Goal: Transaction & Acquisition: Purchase product/service

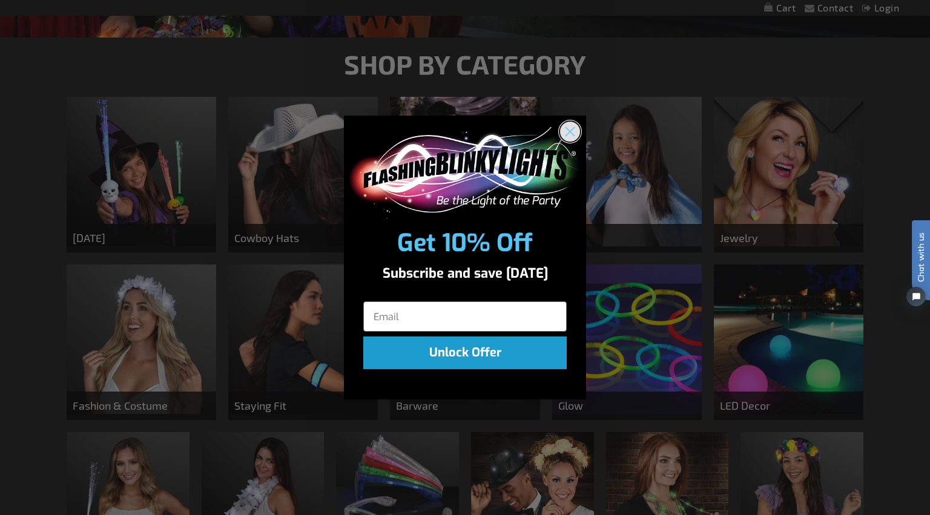
click at [570, 125] on circle "Close dialog" at bounding box center [570, 132] width 20 height 20
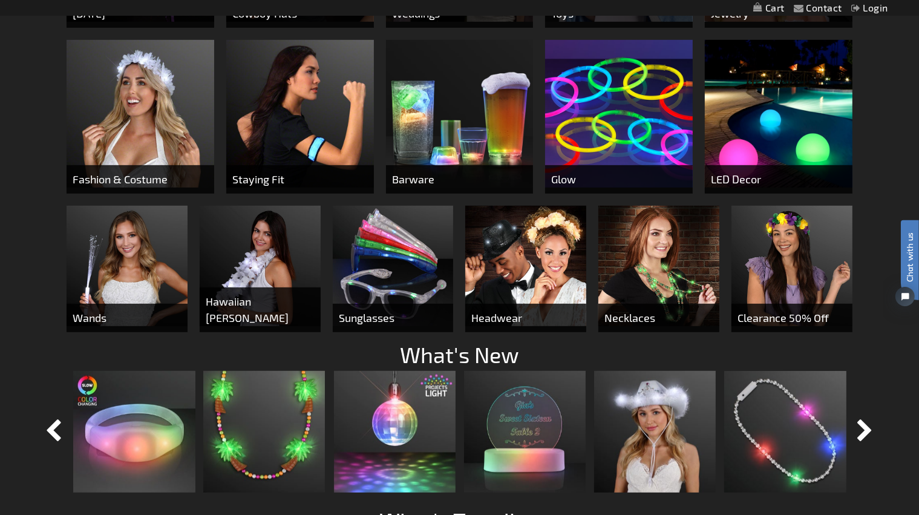
scroll to position [666, 0]
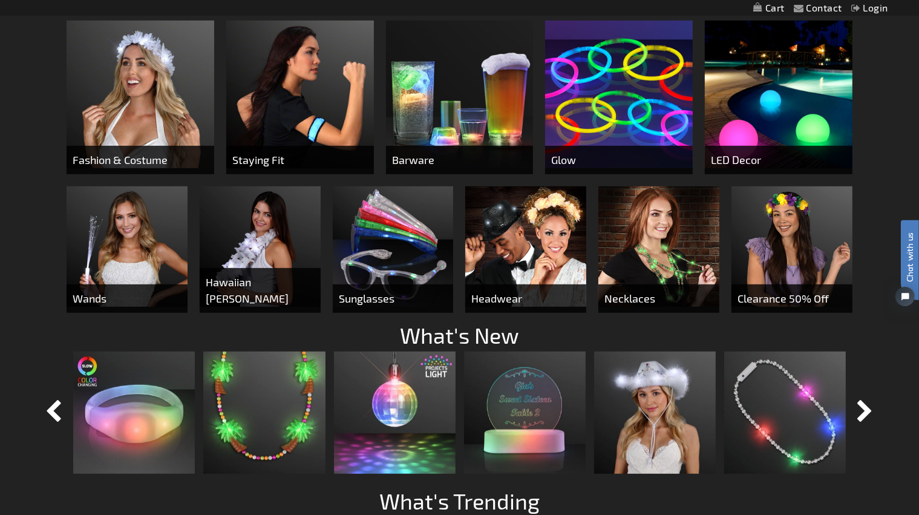
click at [165, 257] on img at bounding box center [127, 246] width 121 height 121
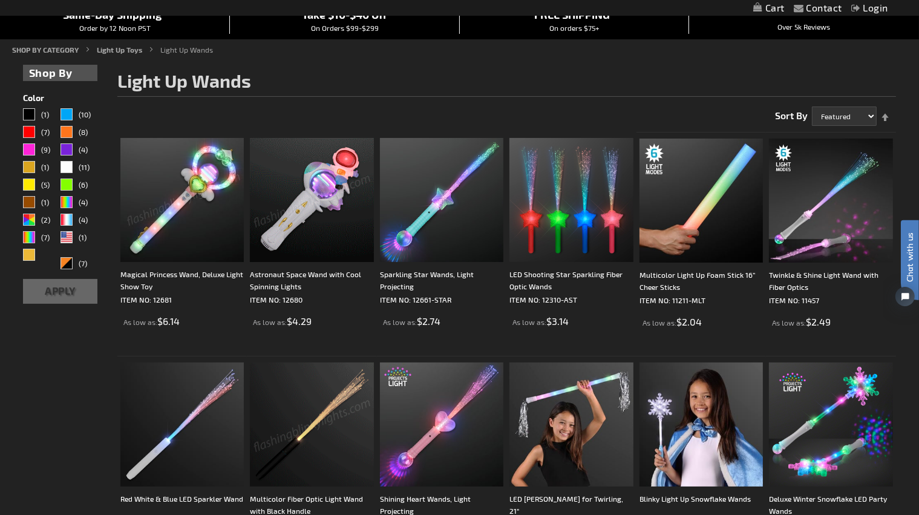
scroll to position [182, 0]
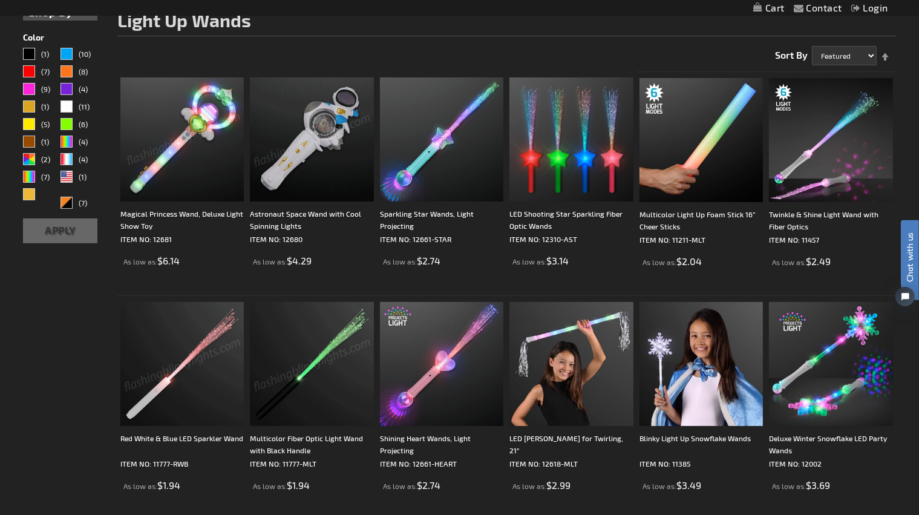
click at [191, 328] on img at bounding box center [182, 364] width 124 height 124
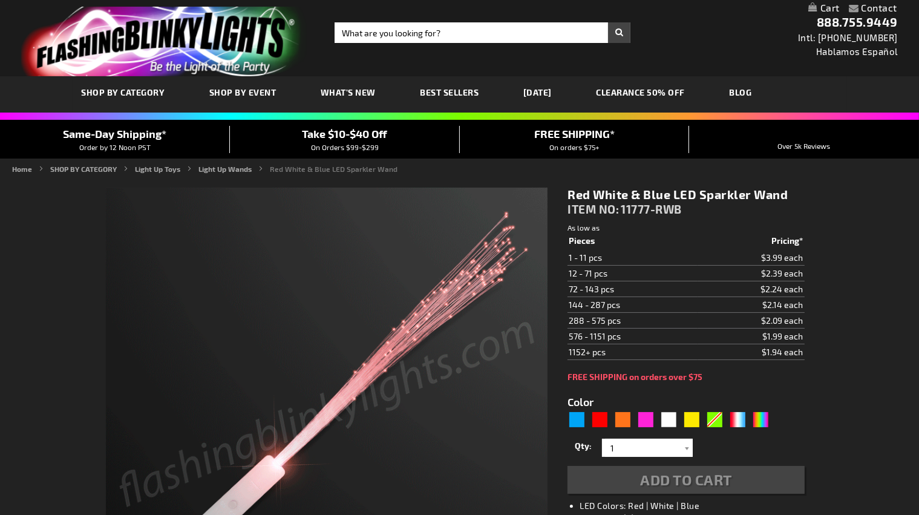
type input "5643"
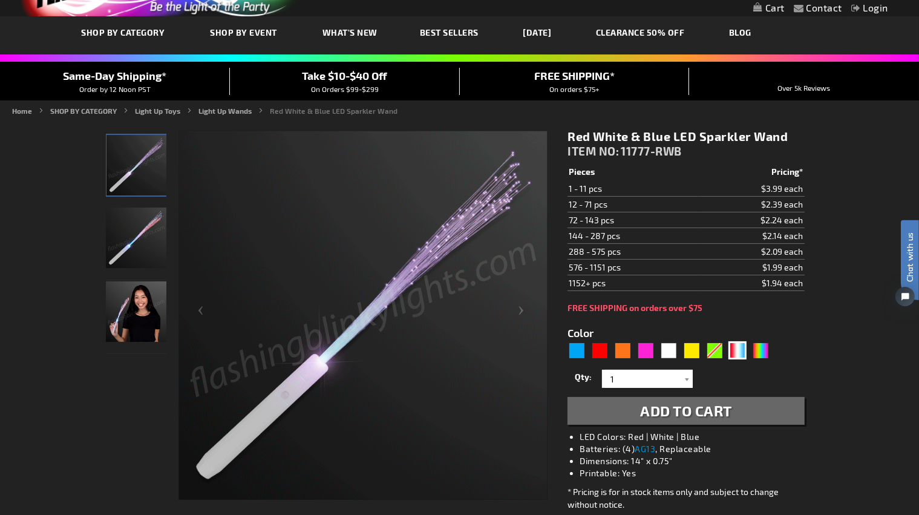
scroll to position [61, 0]
